Goal: Information Seeking & Learning: Learn about a topic

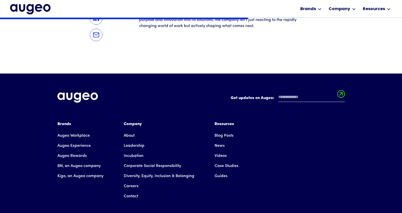
scroll to position [1192, 0]
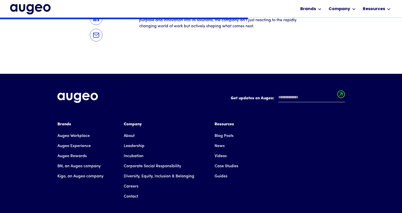
click at [79, 161] on link "BN, an Augeo company" at bounding box center [78, 166] width 43 height 10
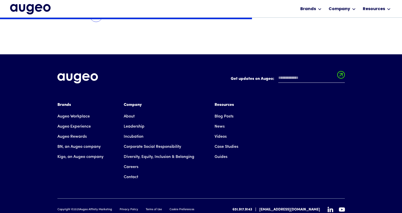
scroll to position [1211, 0]
click at [78, 112] on link "Augeo Workplace" at bounding box center [73, 117] width 32 height 10
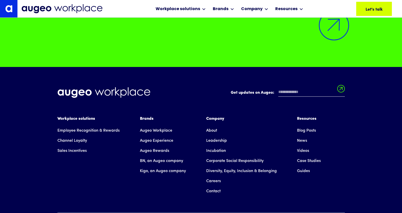
scroll to position [3586, 0]
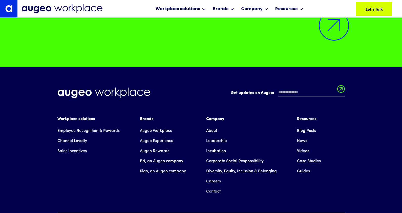
click at [211, 136] on link "About" at bounding box center [211, 131] width 11 height 10
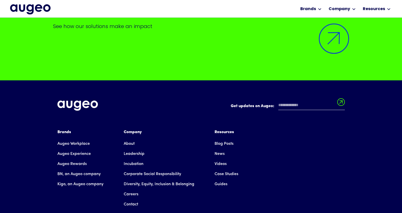
scroll to position [4102, 0]
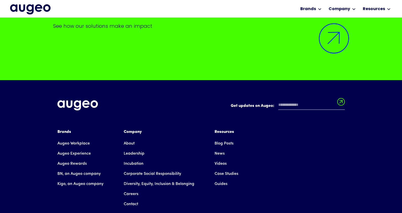
click at [74, 169] on link "BN, an Augeo company" at bounding box center [78, 174] width 43 height 10
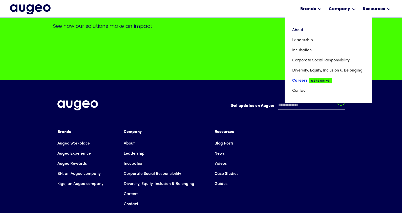
click at [305, 79] on link "Careers We're Hiring" at bounding box center [328, 81] width 72 height 10
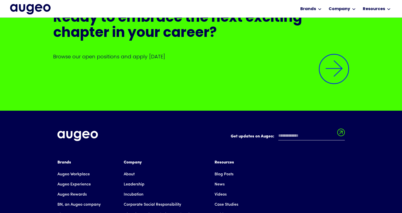
scroll to position [1236, 0]
click at [327, 79] on img at bounding box center [333, 69] width 43 height 43
